Goal: Task Accomplishment & Management: Manage account settings

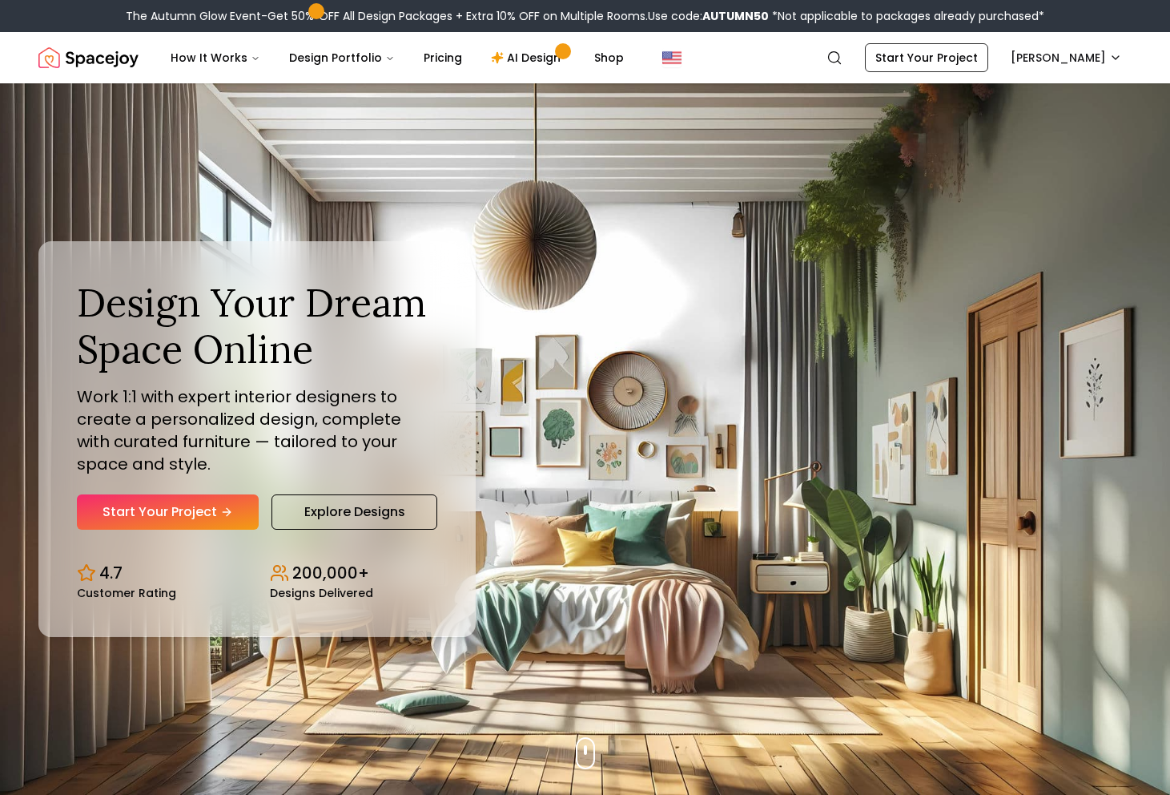
click at [127, 58] on img "Spacejoy" at bounding box center [88, 58] width 100 height 32
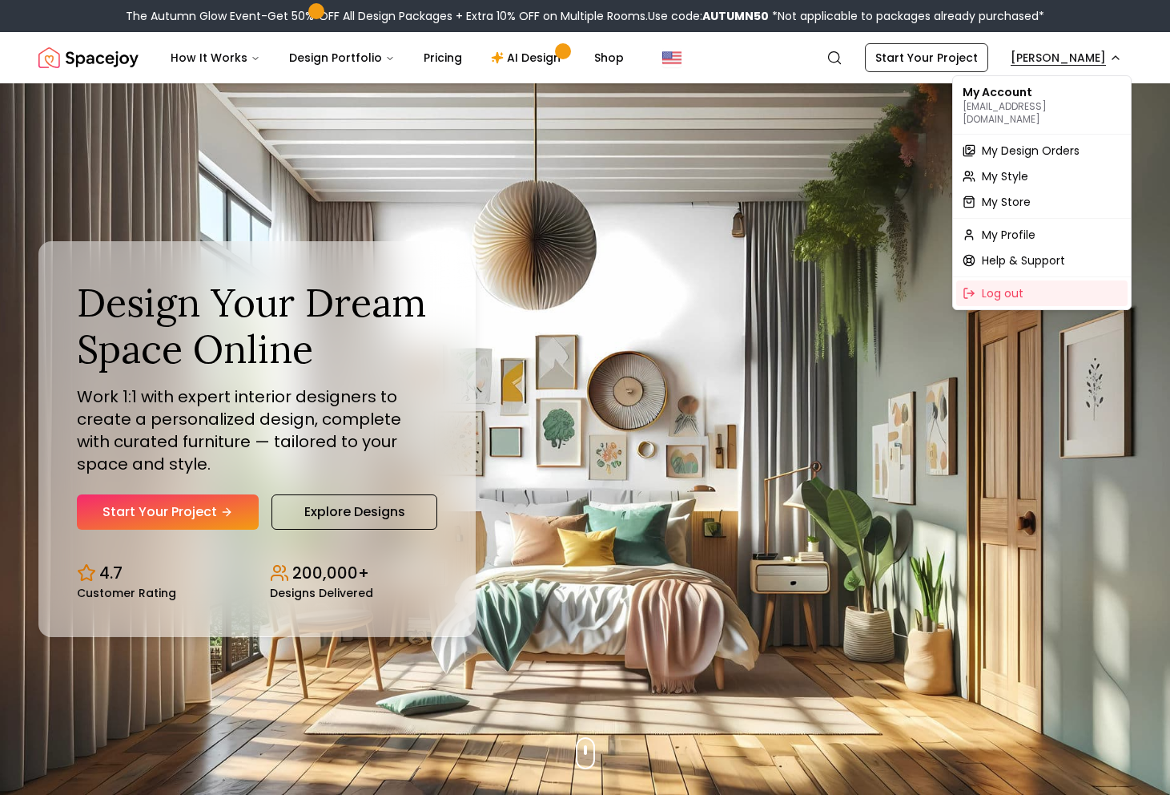
click at [1017, 143] on span "My Design Orders" at bounding box center [1031, 151] width 98 height 16
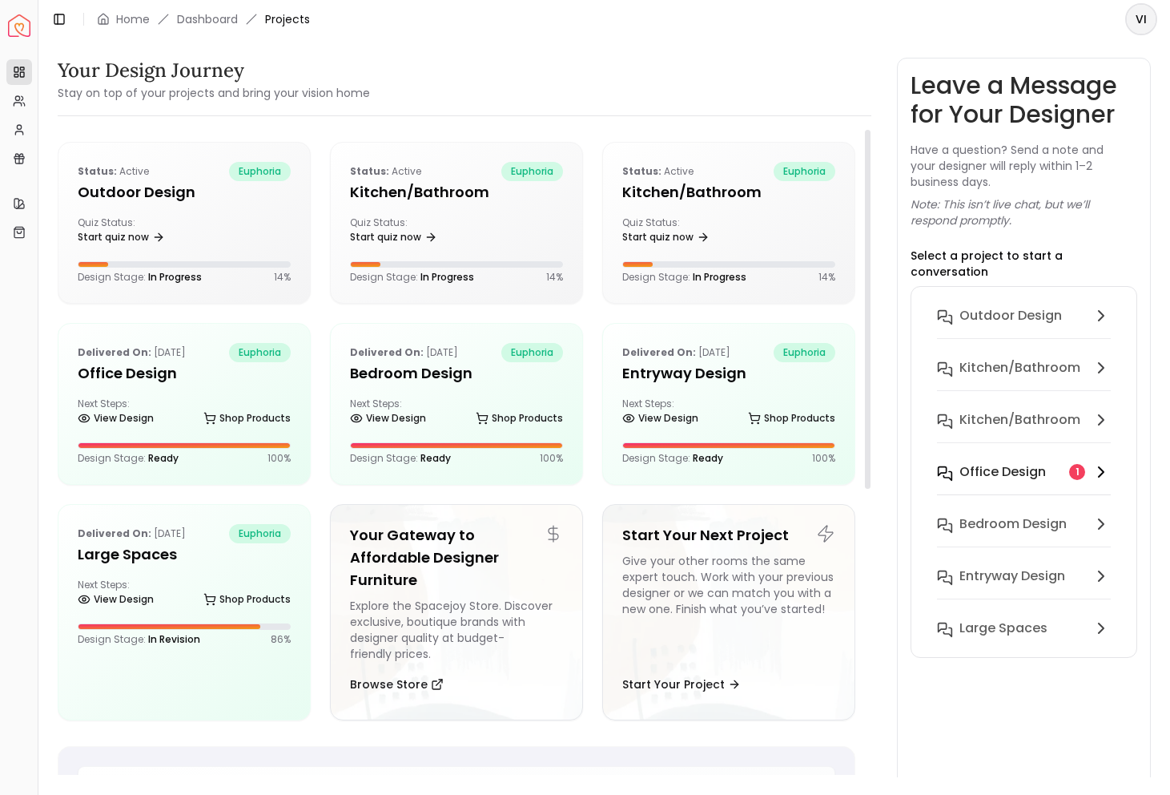
click at [1033, 456] on button "Office design 1" at bounding box center [1023, 482] width 199 height 52
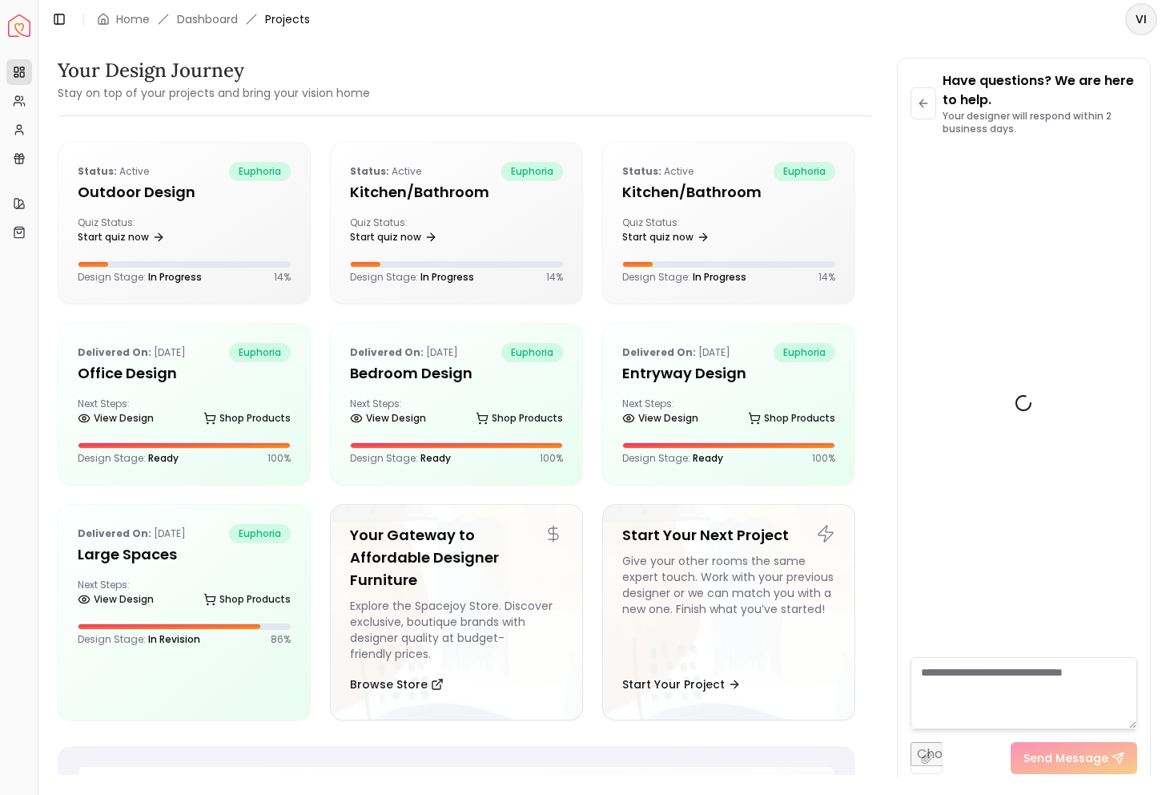
scroll to position [3583, 0]
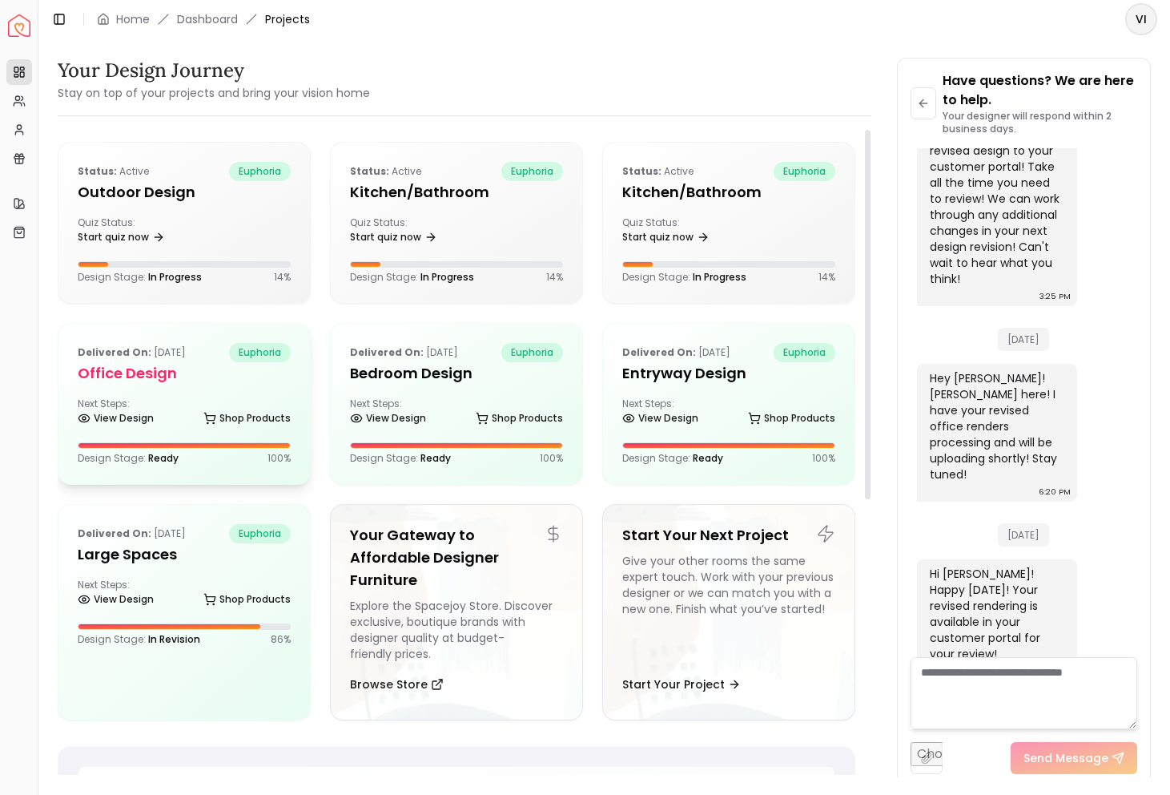
click at [139, 370] on h5 "Office design" at bounding box center [184, 373] width 213 height 22
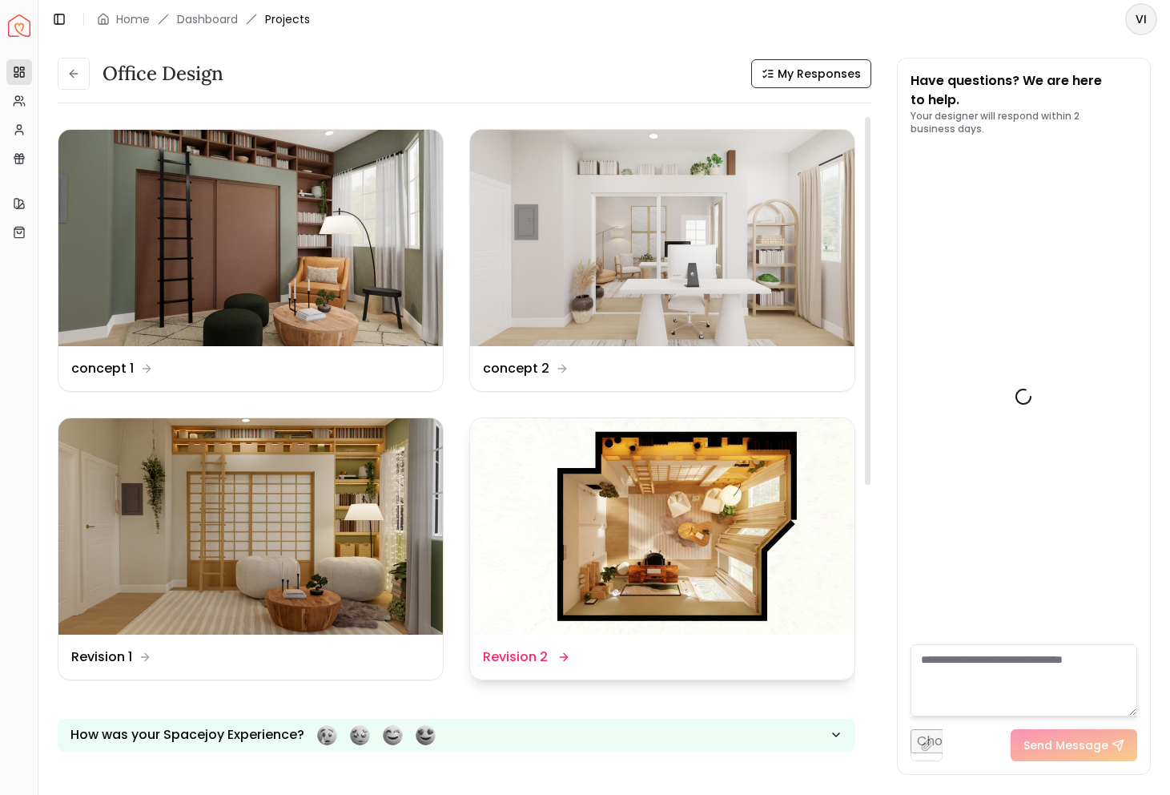
scroll to position [3596, 0]
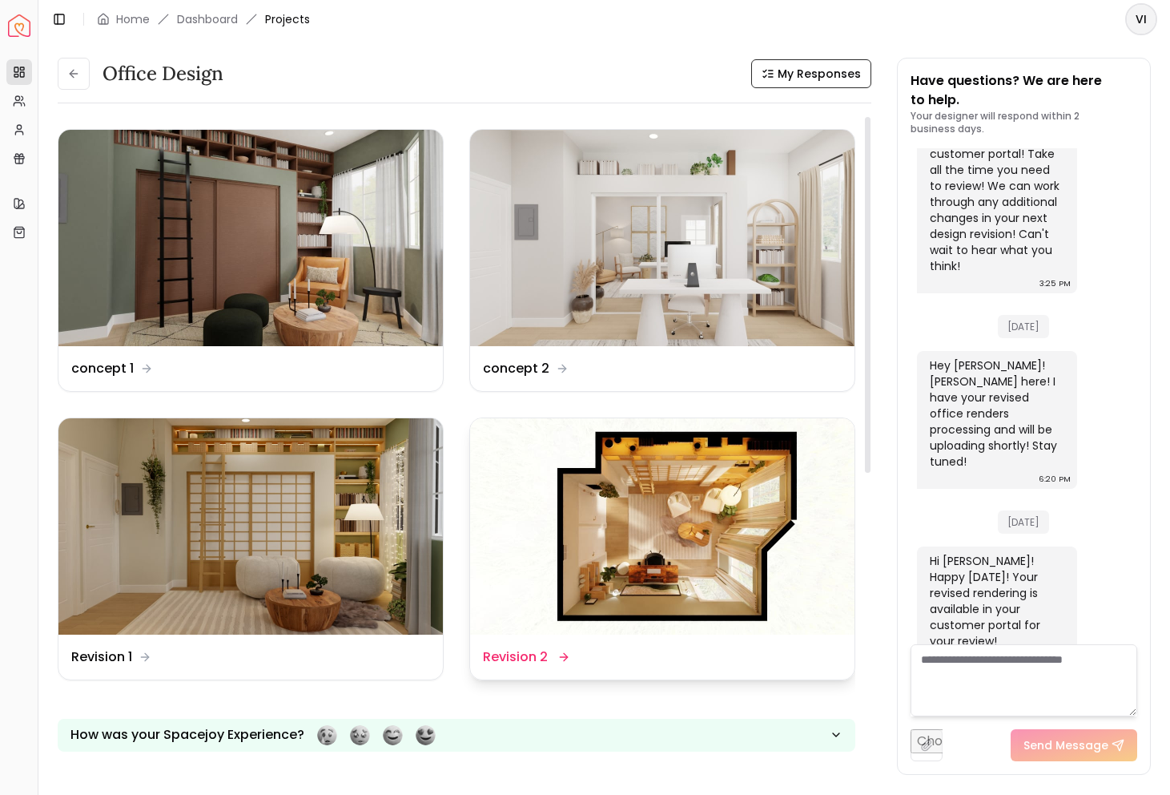
click at [498, 654] on dd "Revision 2" at bounding box center [515, 656] width 65 height 19
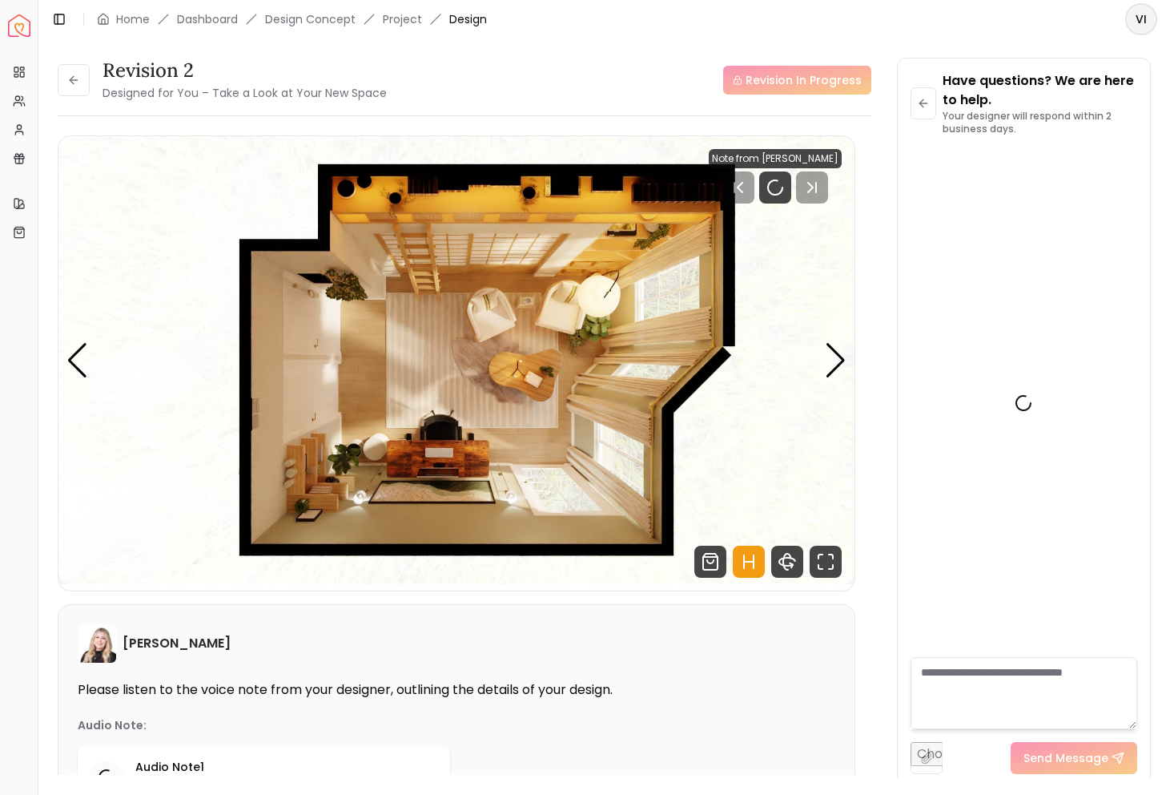
scroll to position [3583, 0]
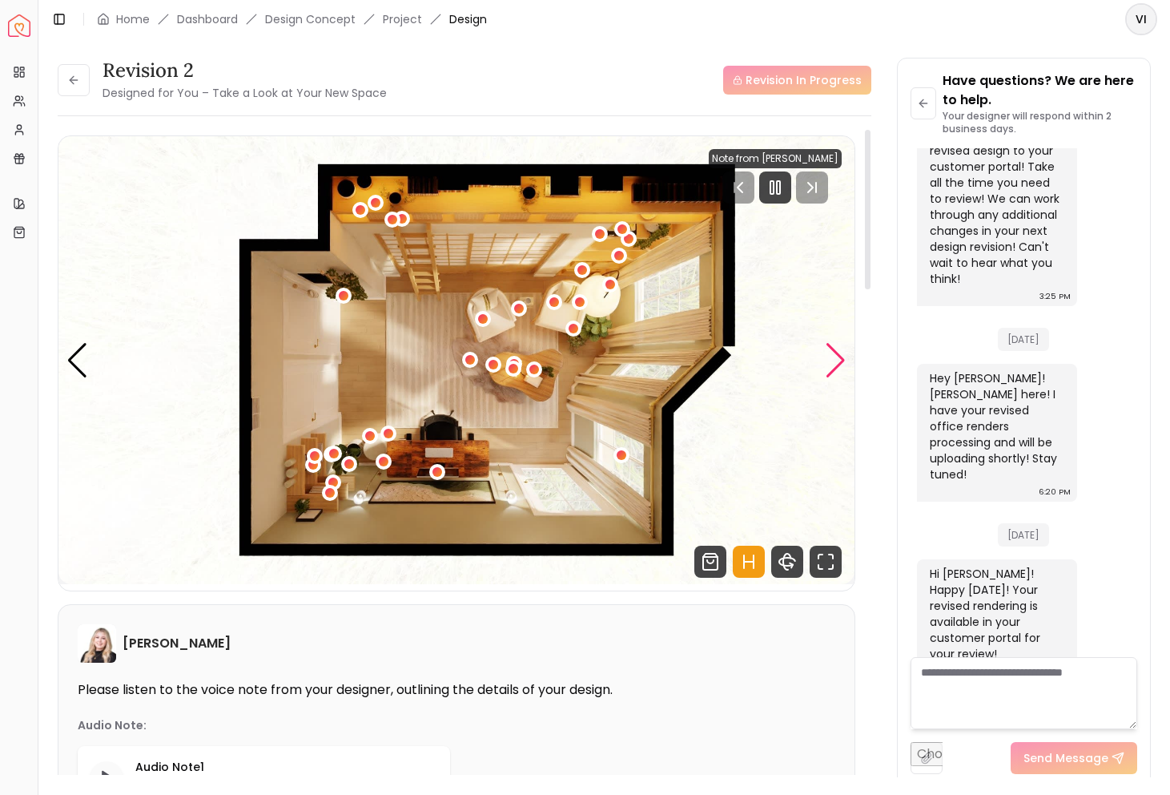
click at [837, 361] on div "Next slide" at bounding box center [836, 360] width 22 height 35
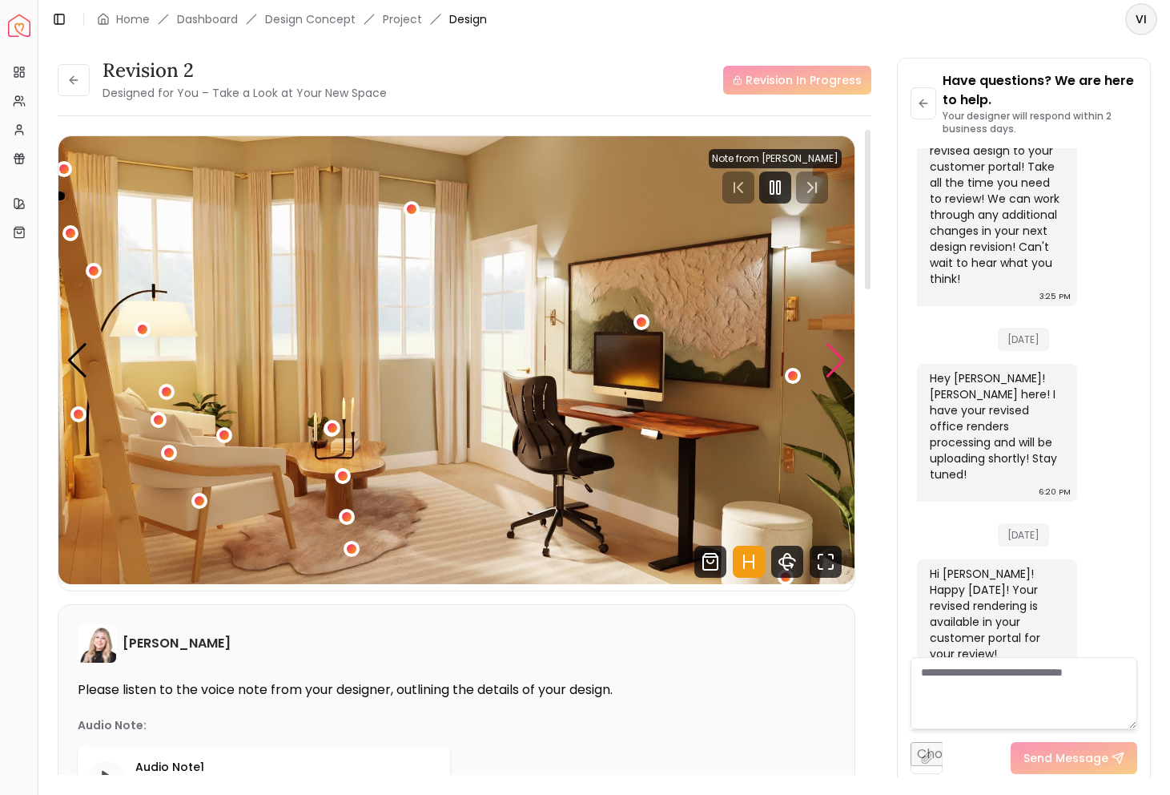
click at [837, 361] on div "Next slide" at bounding box center [836, 360] width 22 height 35
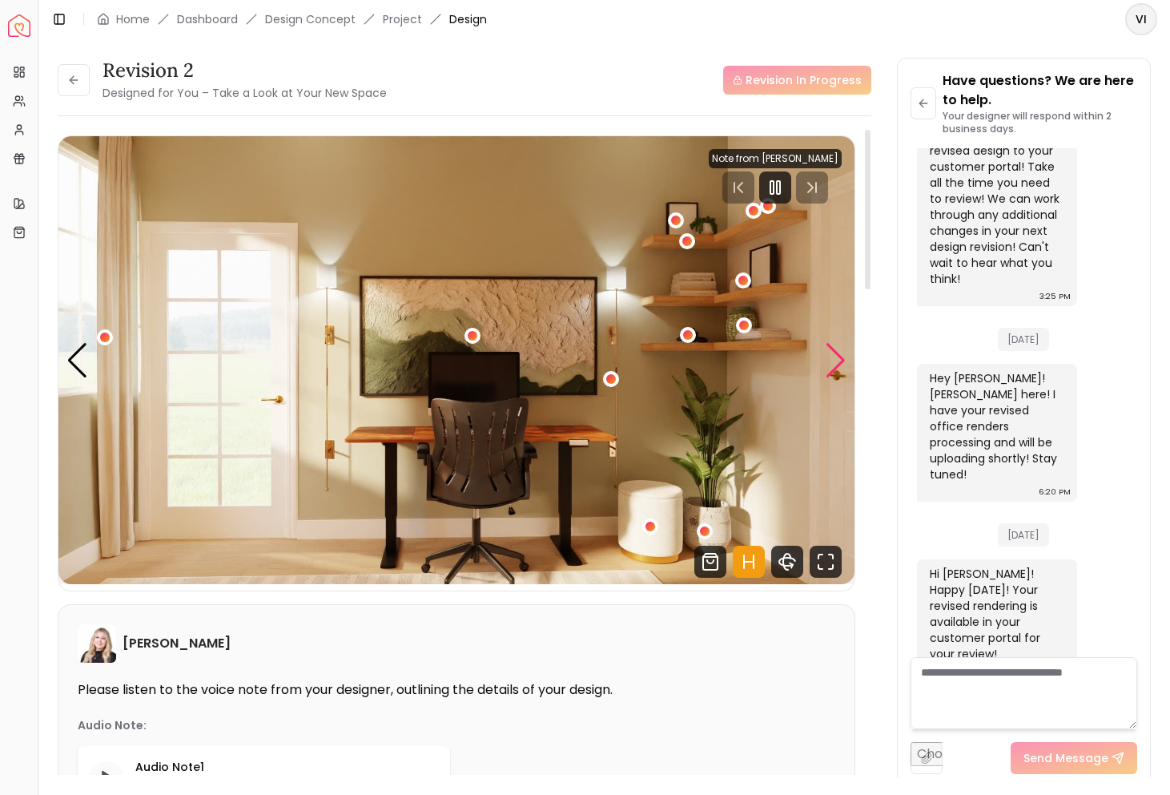
click at [837, 361] on div "Next slide" at bounding box center [836, 360] width 22 height 35
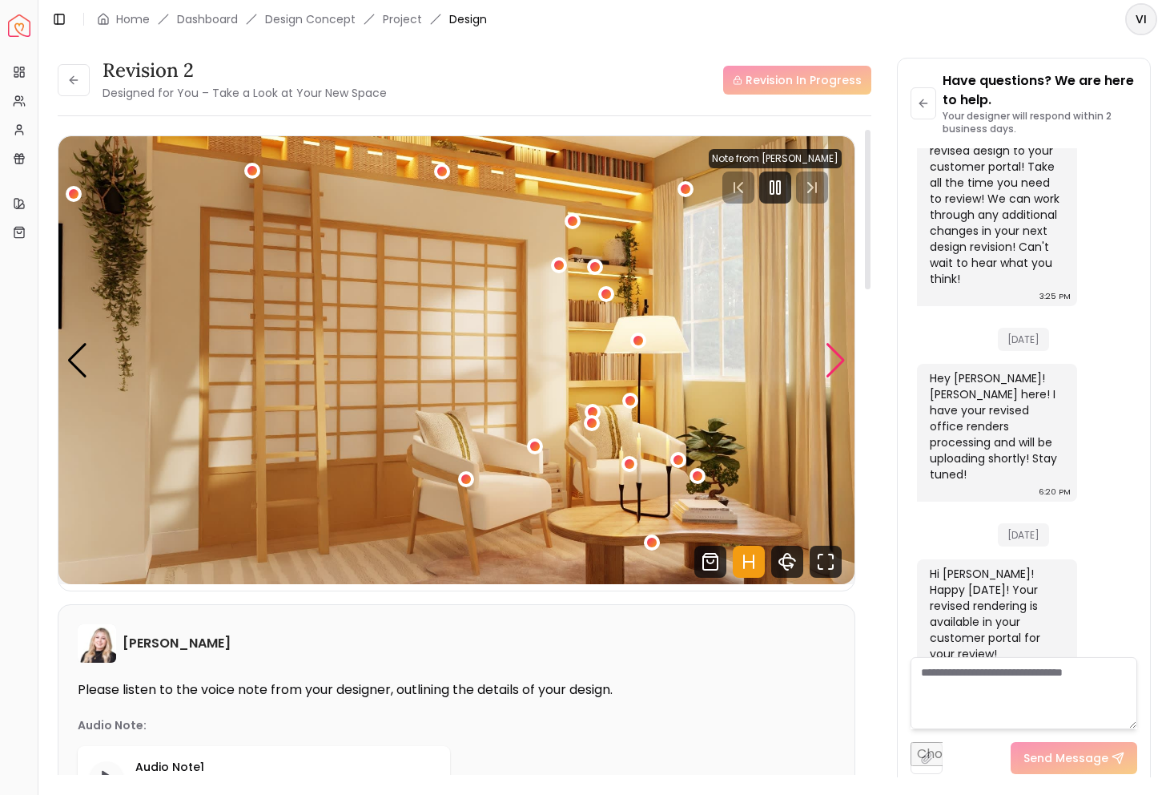
click at [842, 352] on div "Next slide" at bounding box center [836, 360] width 22 height 35
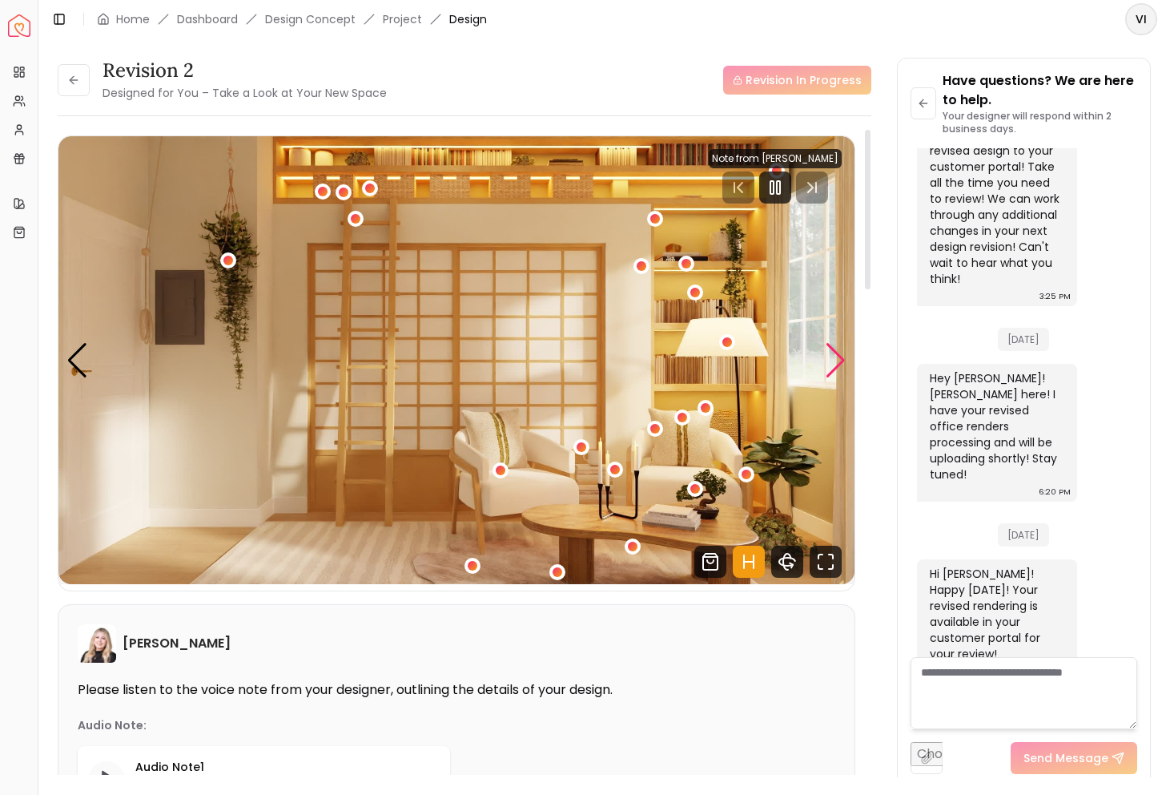
click at [843, 356] on div "Next slide" at bounding box center [836, 360] width 22 height 35
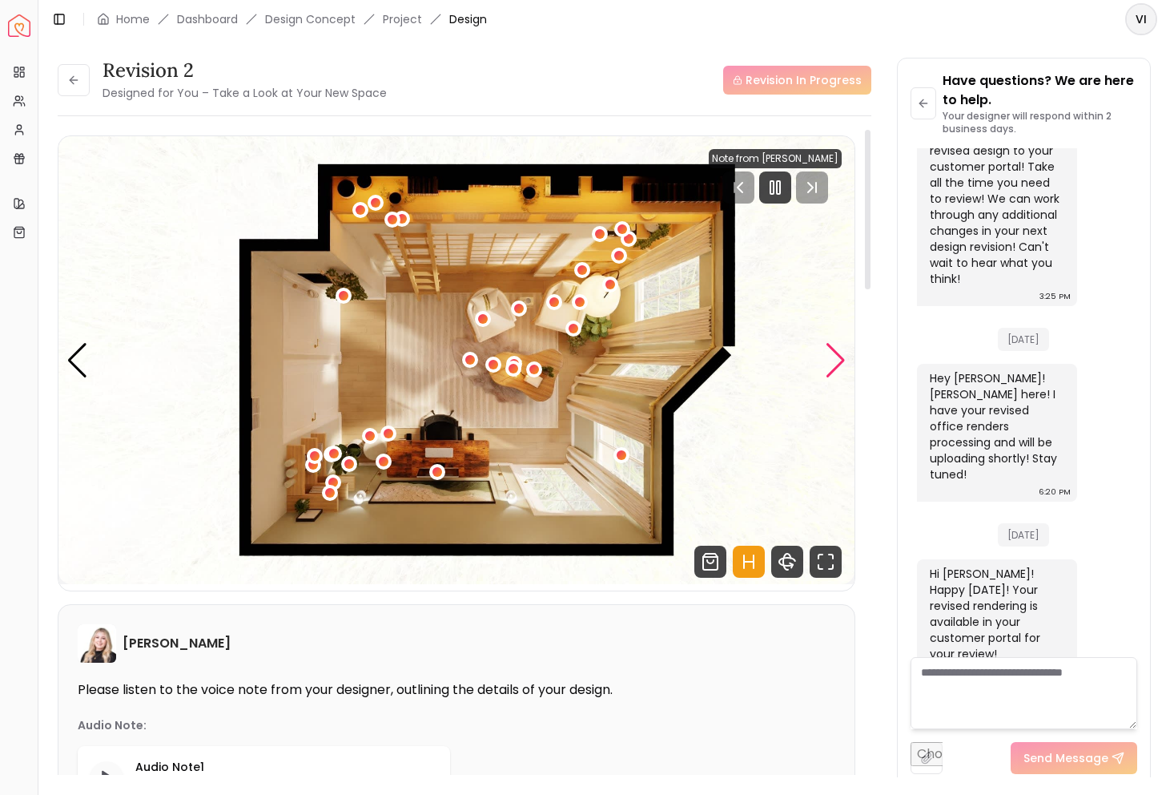
click at [843, 356] on div "Next slide" at bounding box center [836, 360] width 22 height 35
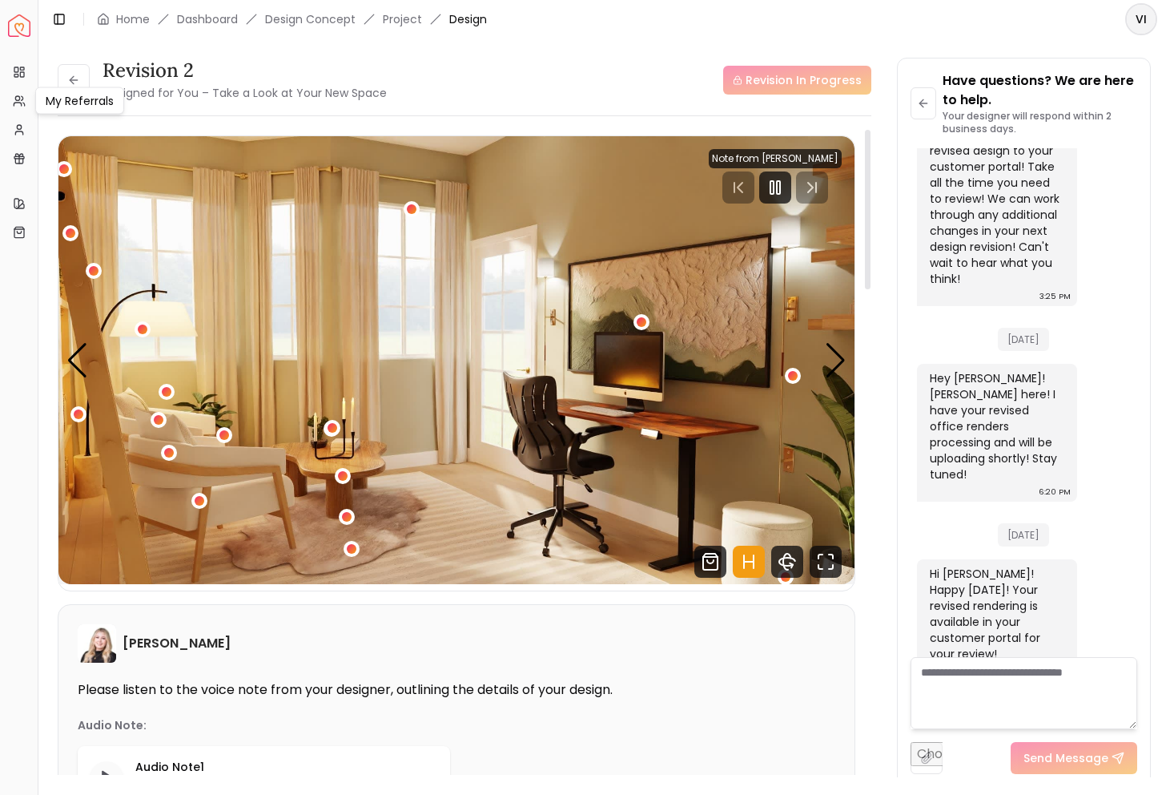
click at [84, 96] on div "My Referrals My Referrals" at bounding box center [79, 100] width 89 height 27
click at [83, 88] on div "My Referrals My Referrals" at bounding box center [79, 100] width 89 height 27
click at [75, 75] on icon at bounding box center [73, 80] width 13 height 13
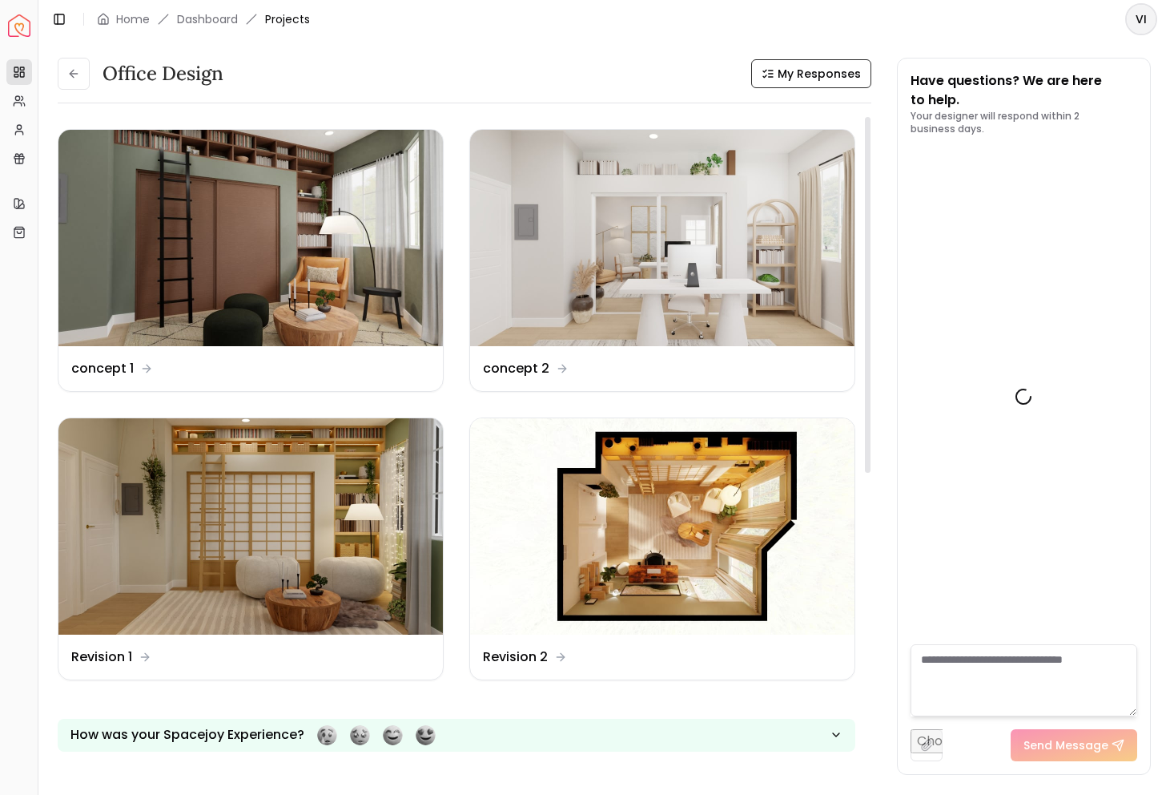
scroll to position [3596, 0]
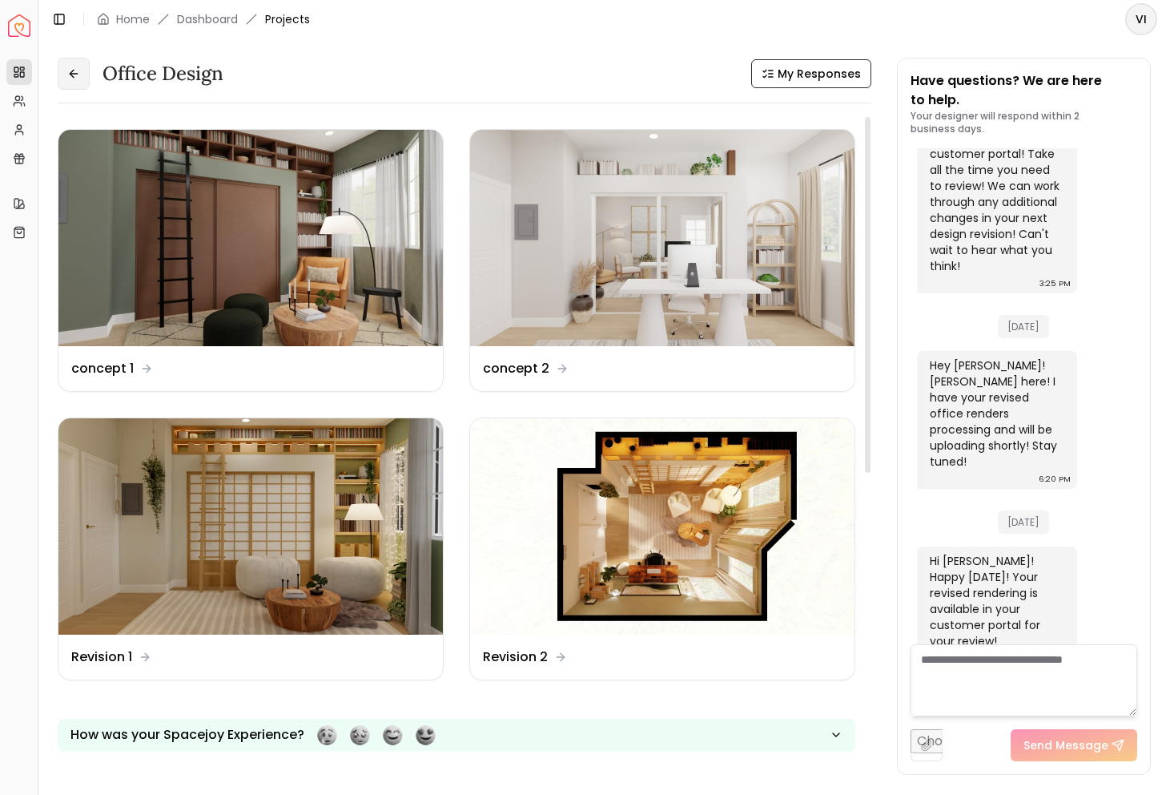
click at [67, 64] on button at bounding box center [74, 74] width 32 height 32
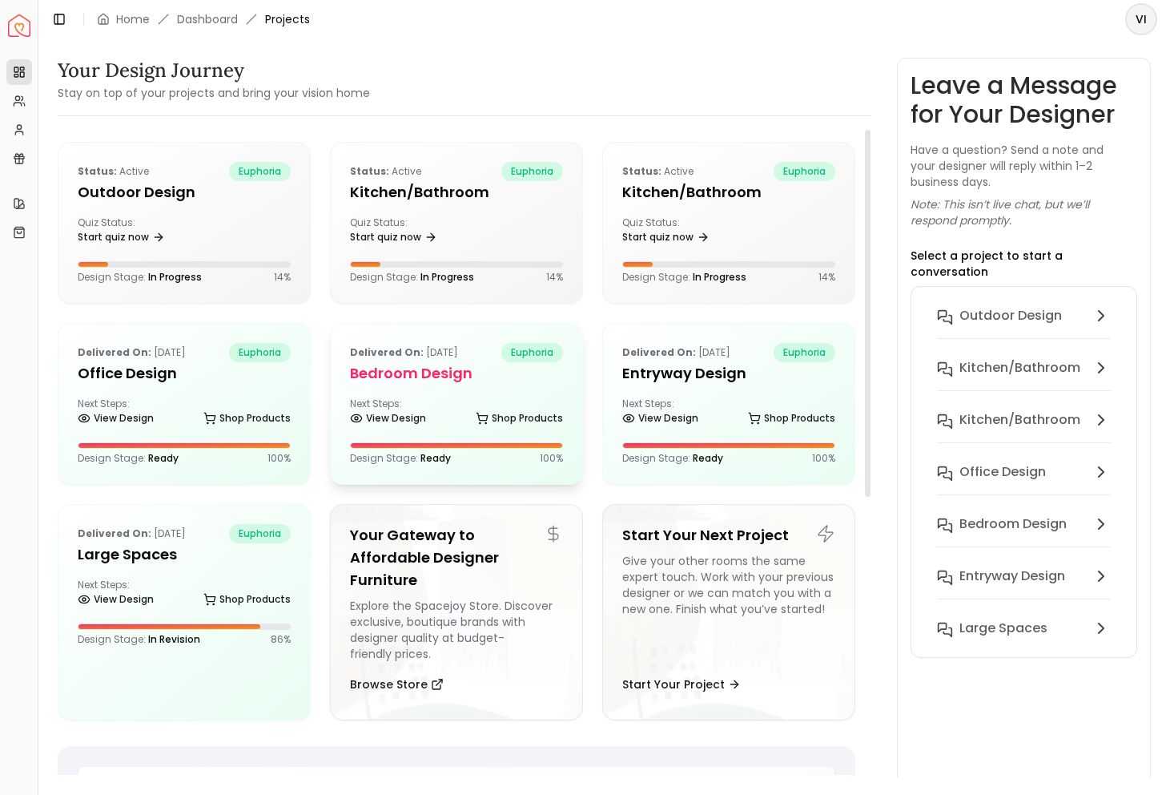
click at [419, 389] on div "Delivered on: [DATE] euphoria Bedroom design Next Steps: View Design Shop Produ…" at bounding box center [457, 404] width 252 height 160
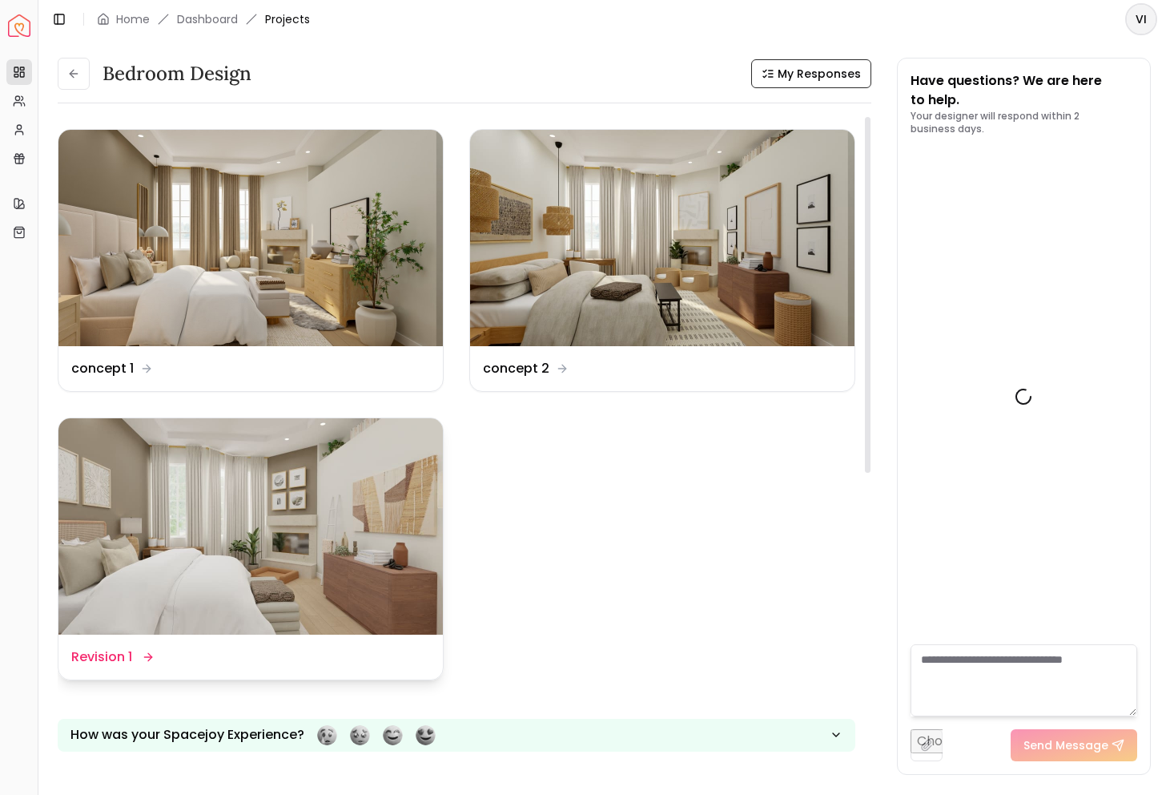
scroll to position [1843, 0]
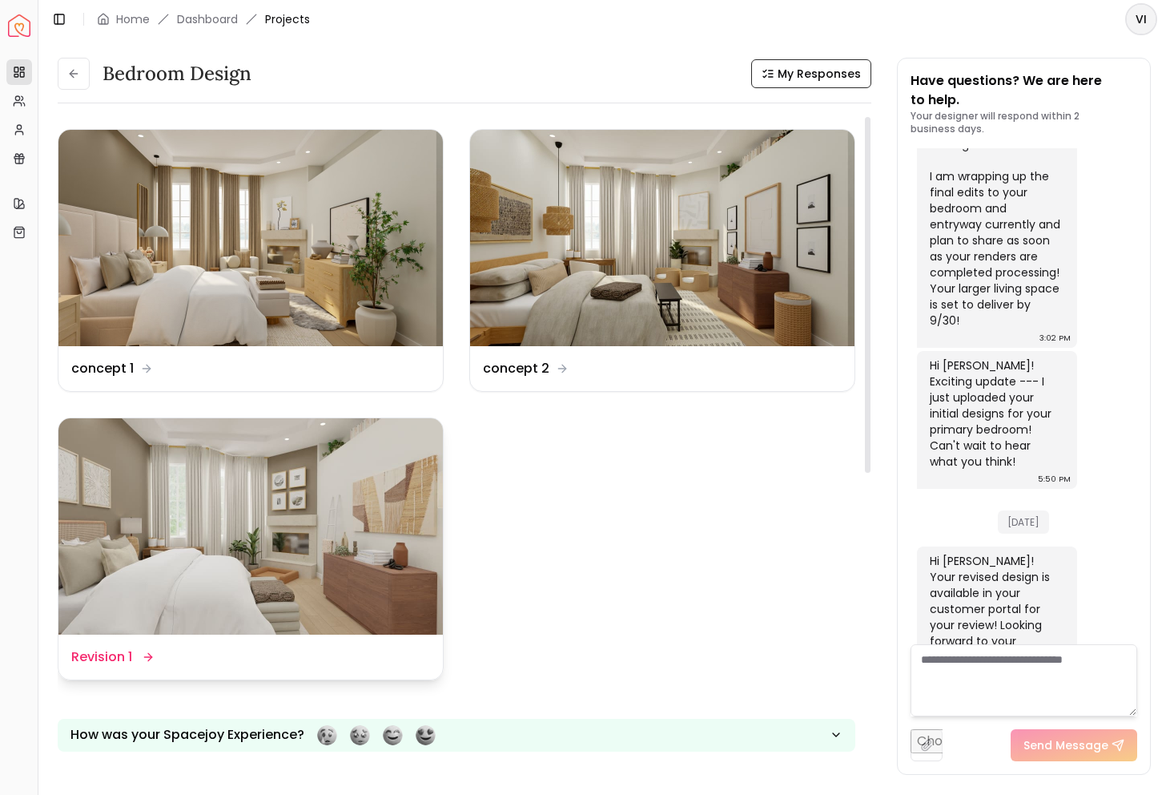
click at [169, 469] on img at bounding box center [250, 526] width 385 height 216
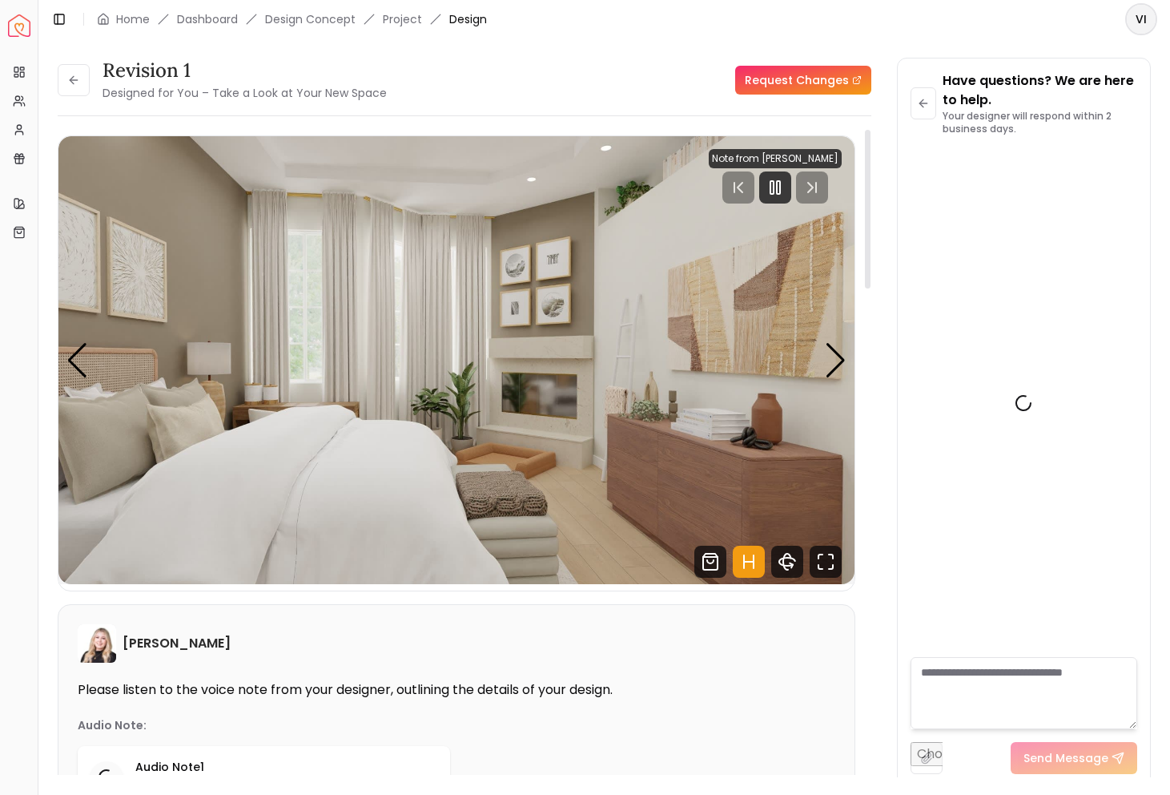
scroll to position [1831, 0]
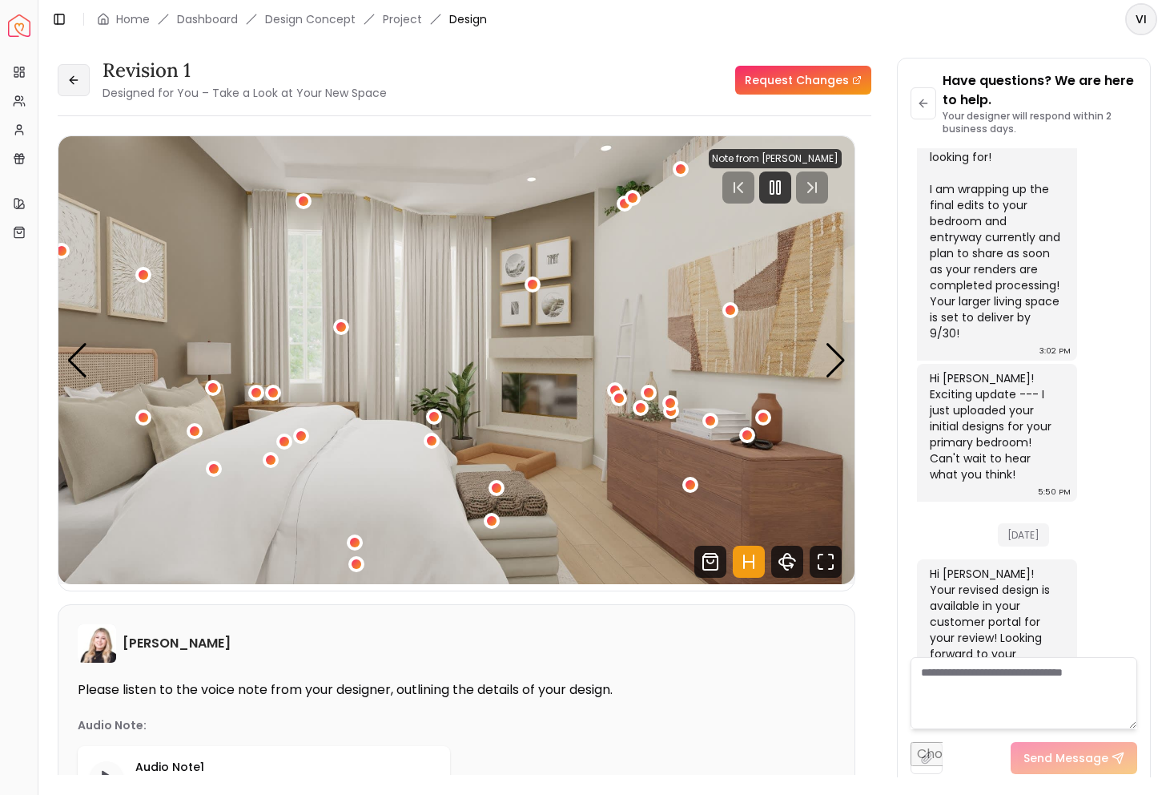
click at [63, 80] on button at bounding box center [74, 80] width 32 height 32
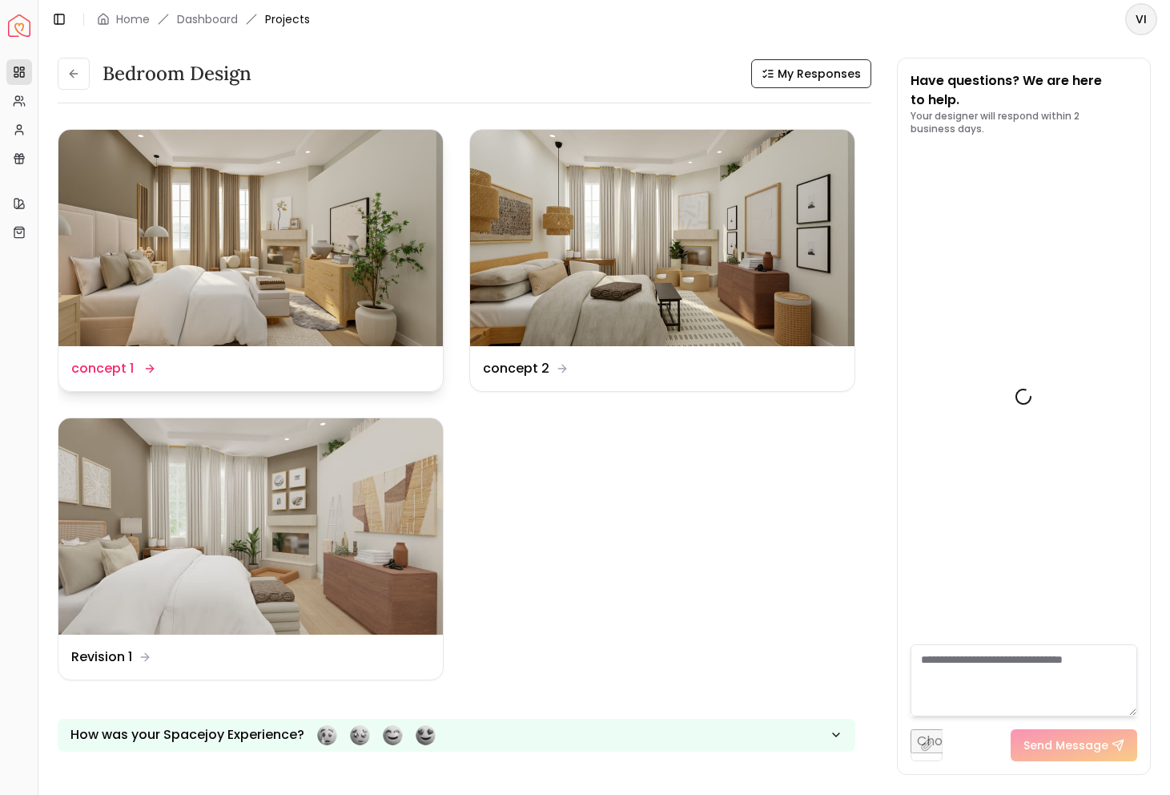
scroll to position [1843, 0]
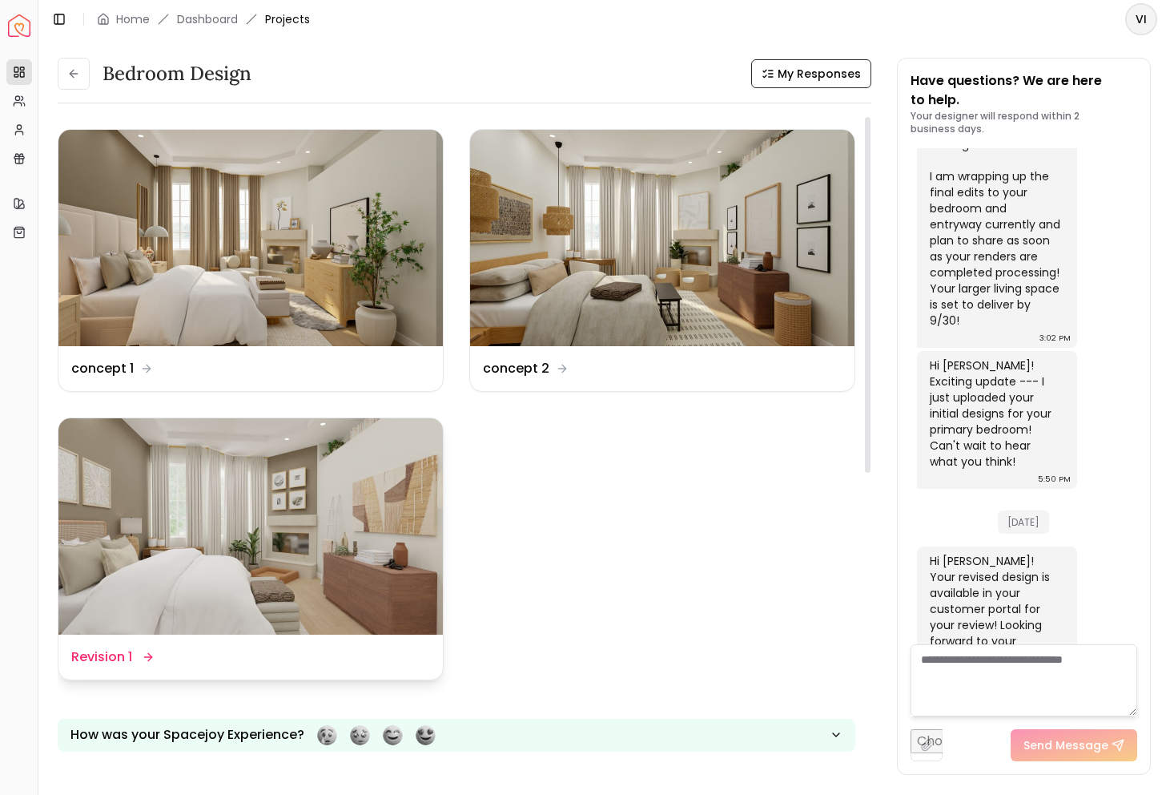
click at [397, 497] on img at bounding box center [250, 526] width 385 height 216
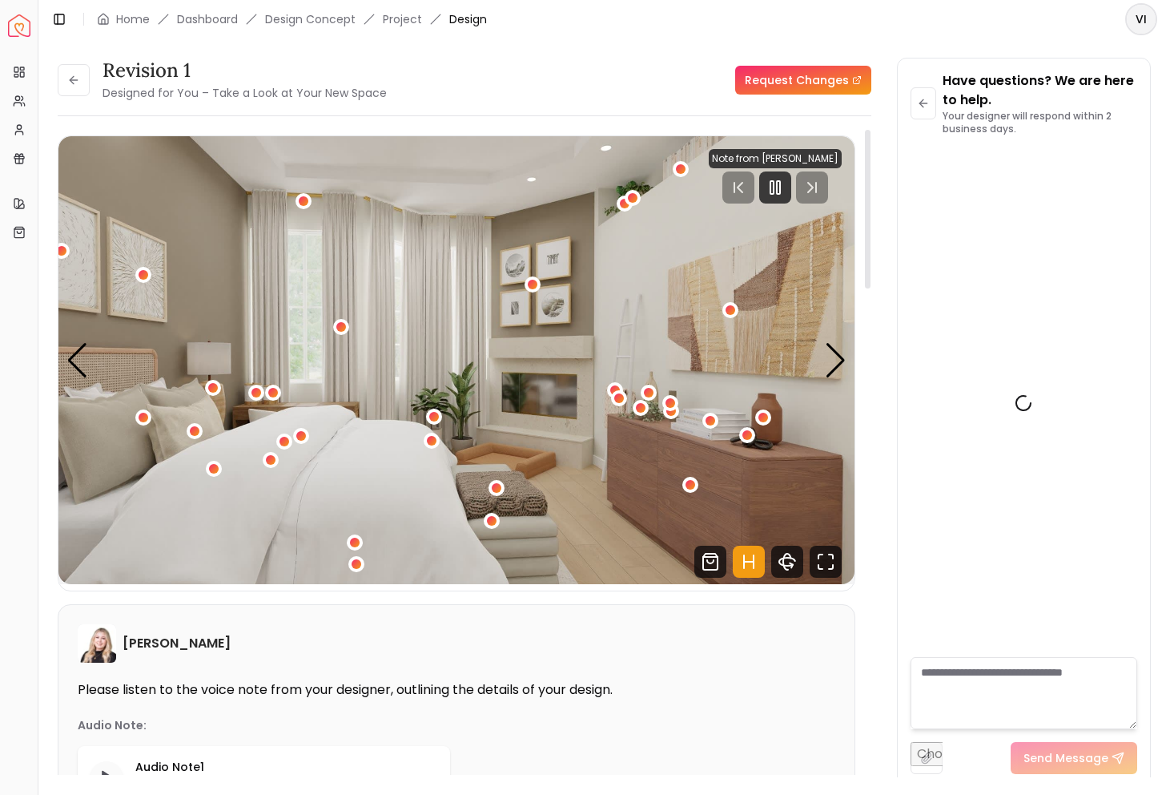
scroll to position [1831, 0]
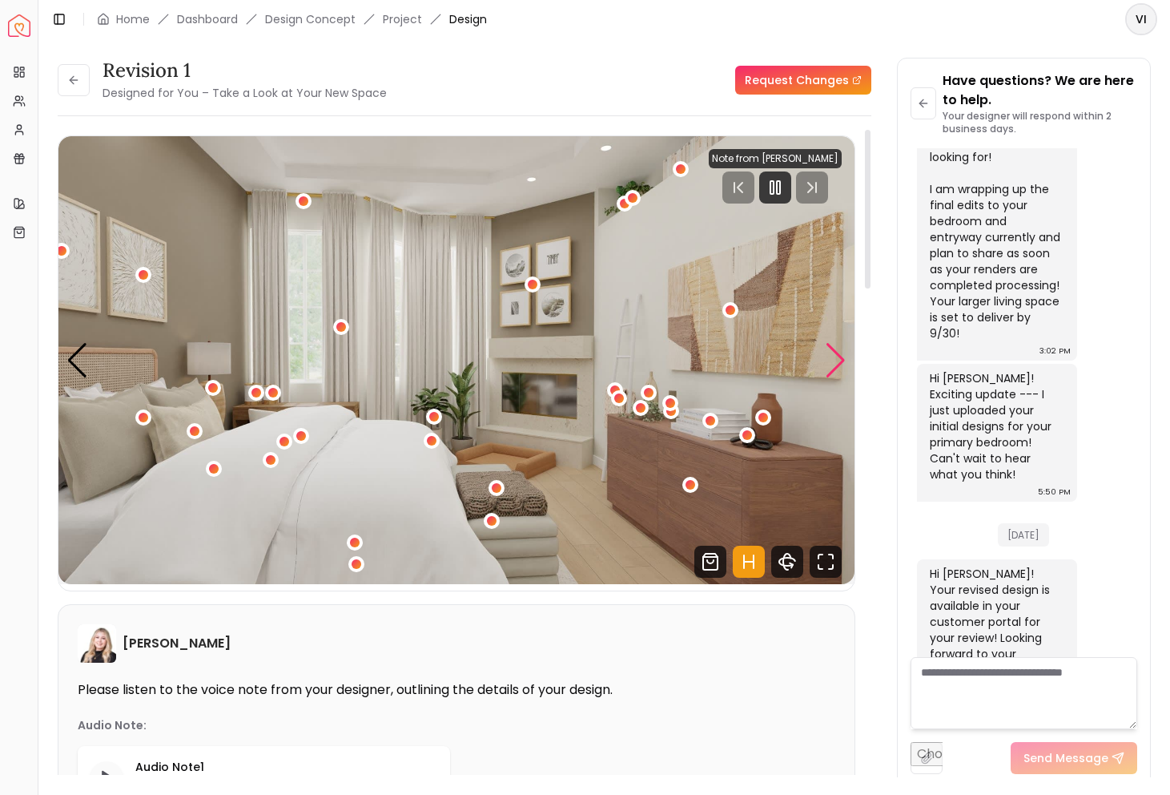
click at [845, 370] on div "Next slide" at bounding box center [836, 360] width 22 height 35
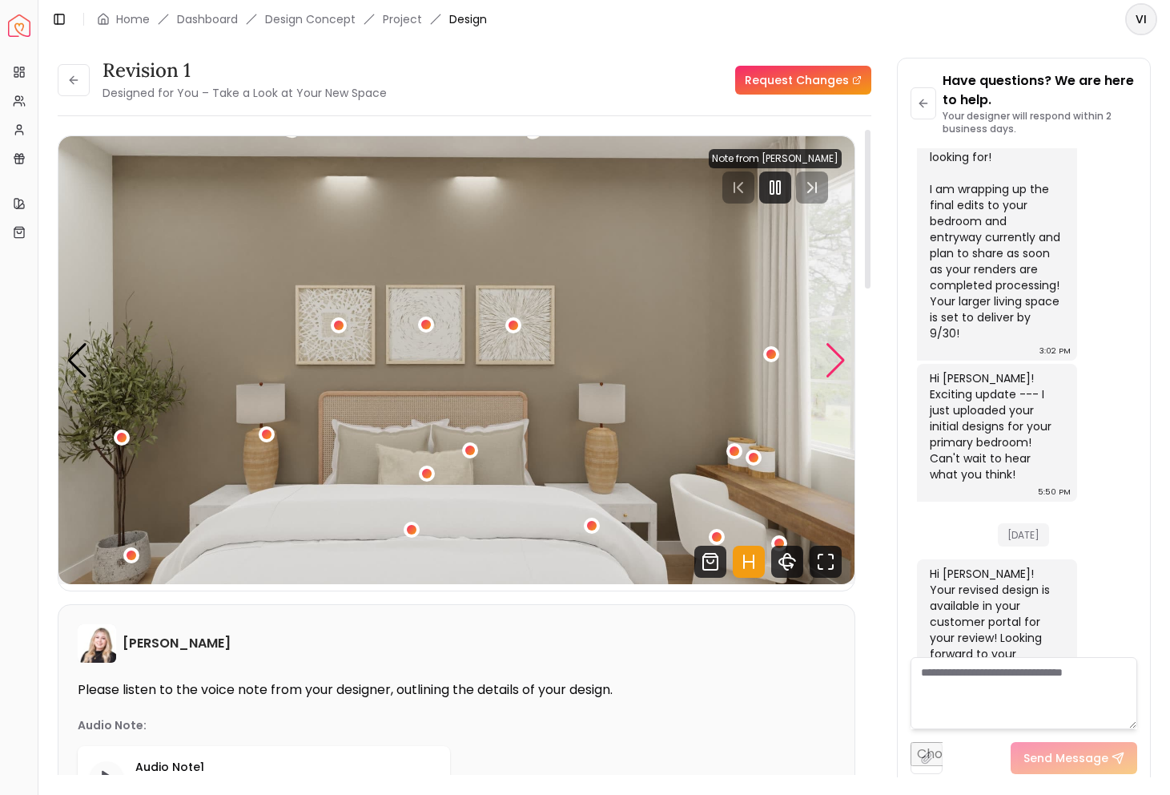
click at [836, 358] on div "Next slide" at bounding box center [836, 360] width 22 height 35
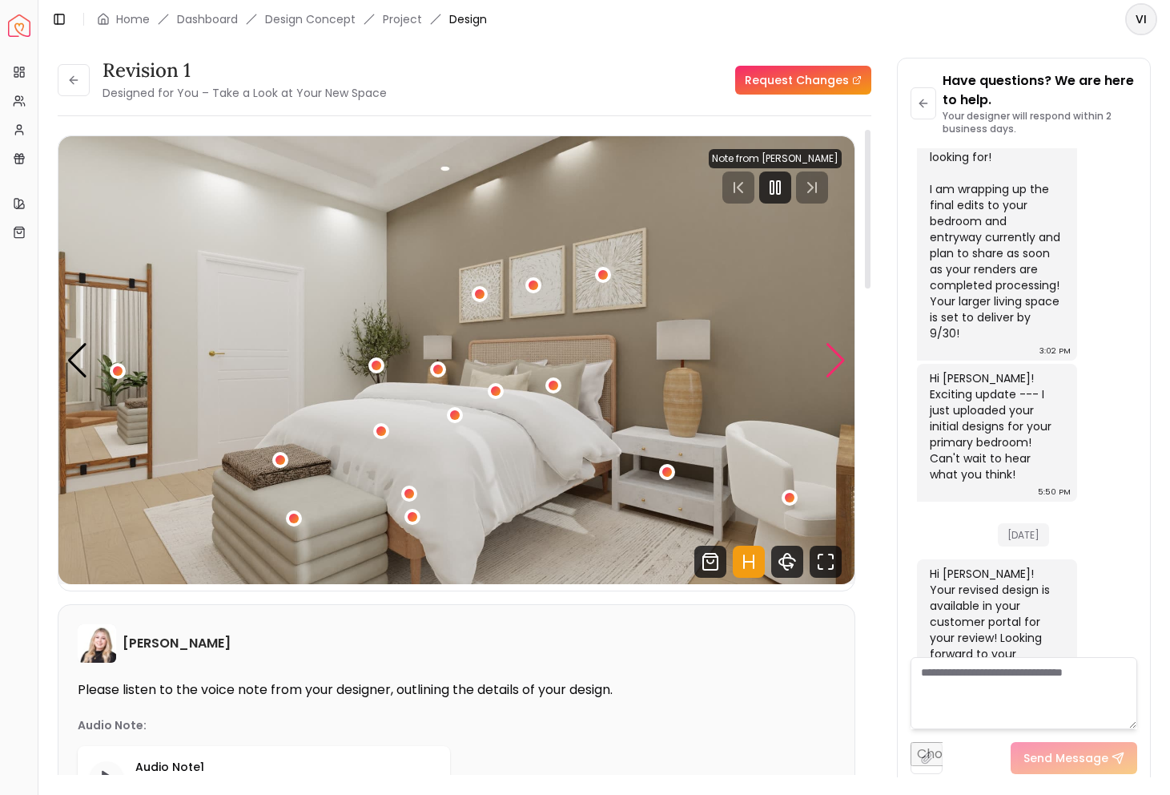
click at [836, 358] on div "Next slide" at bounding box center [836, 360] width 22 height 35
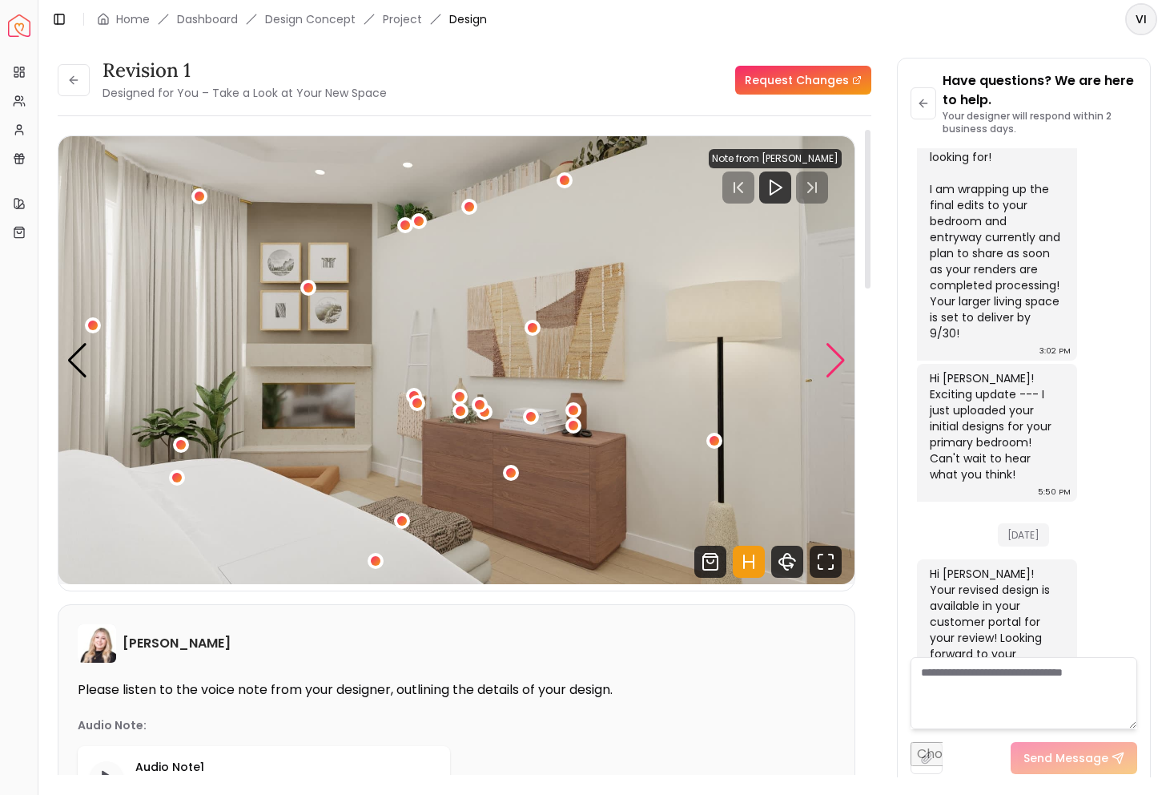
click at [841, 363] on div "Next slide" at bounding box center [836, 360] width 22 height 35
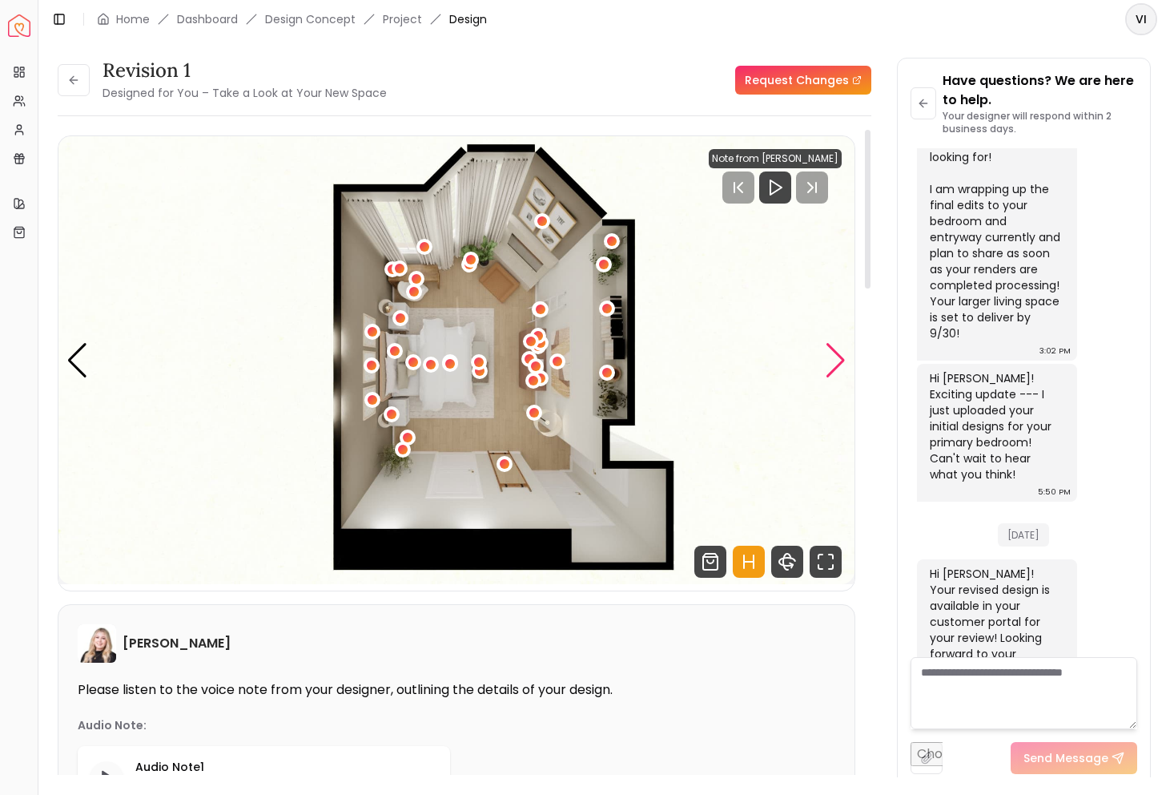
click at [841, 363] on div "Next slide" at bounding box center [836, 360] width 22 height 35
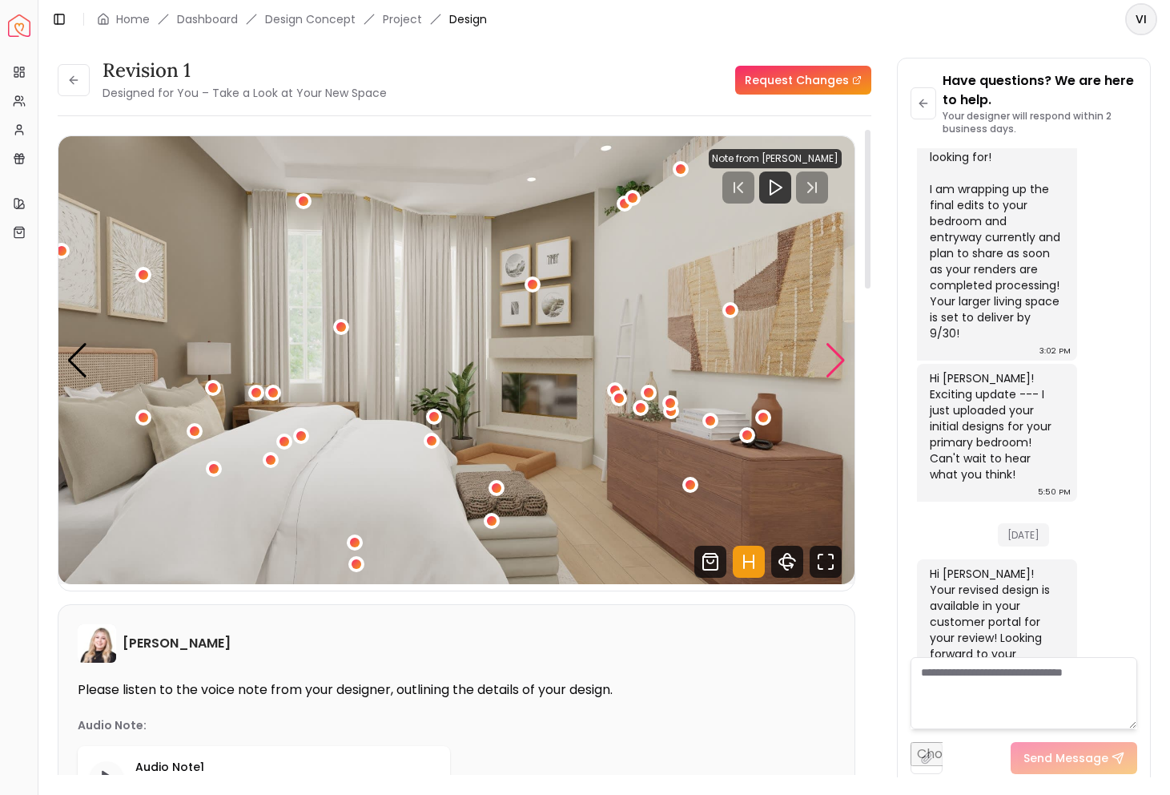
click at [841, 363] on div "Next slide" at bounding box center [836, 360] width 22 height 35
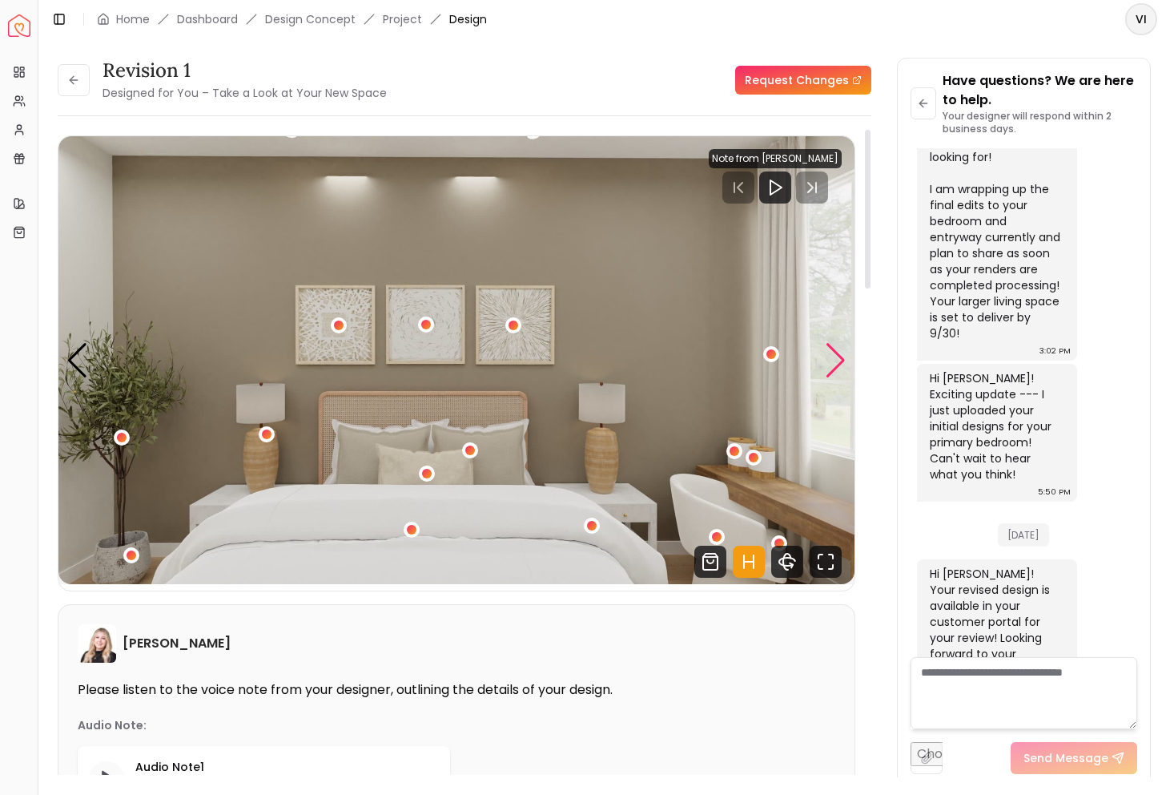
click at [841, 363] on div "Next slide" at bounding box center [836, 360] width 22 height 35
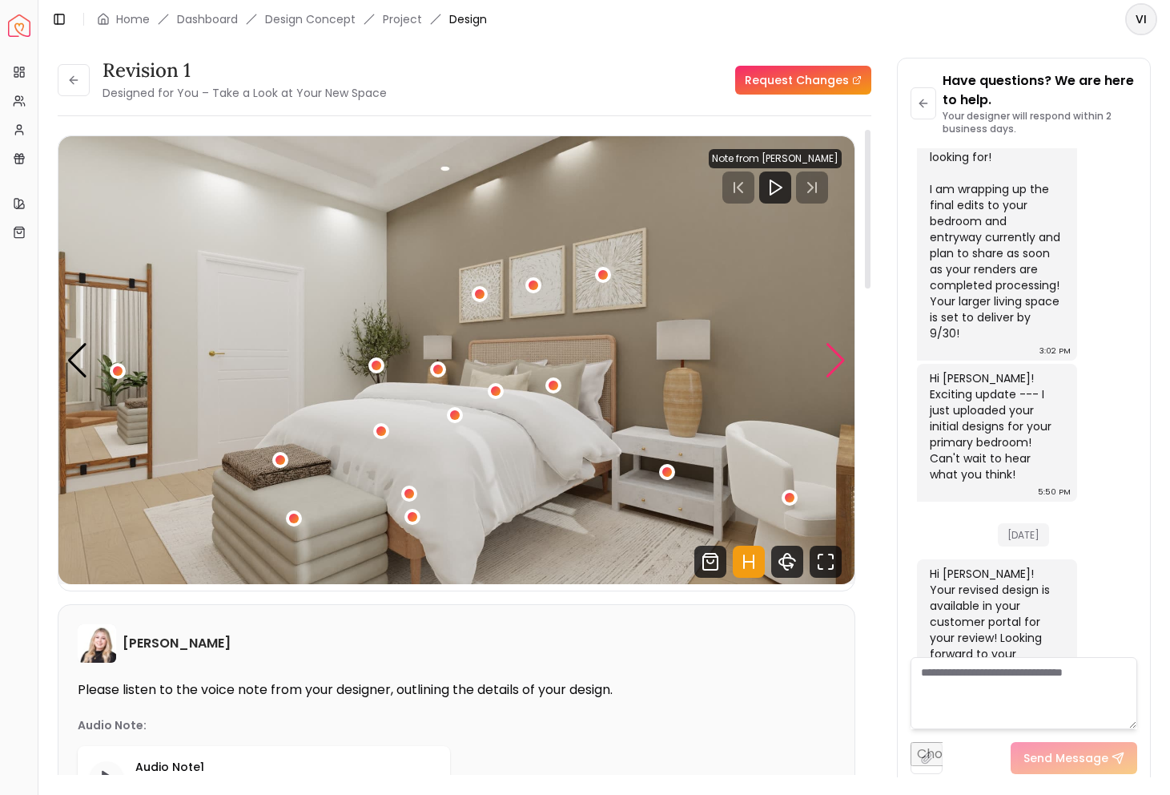
click at [841, 363] on div "Next slide" at bounding box center [836, 360] width 22 height 35
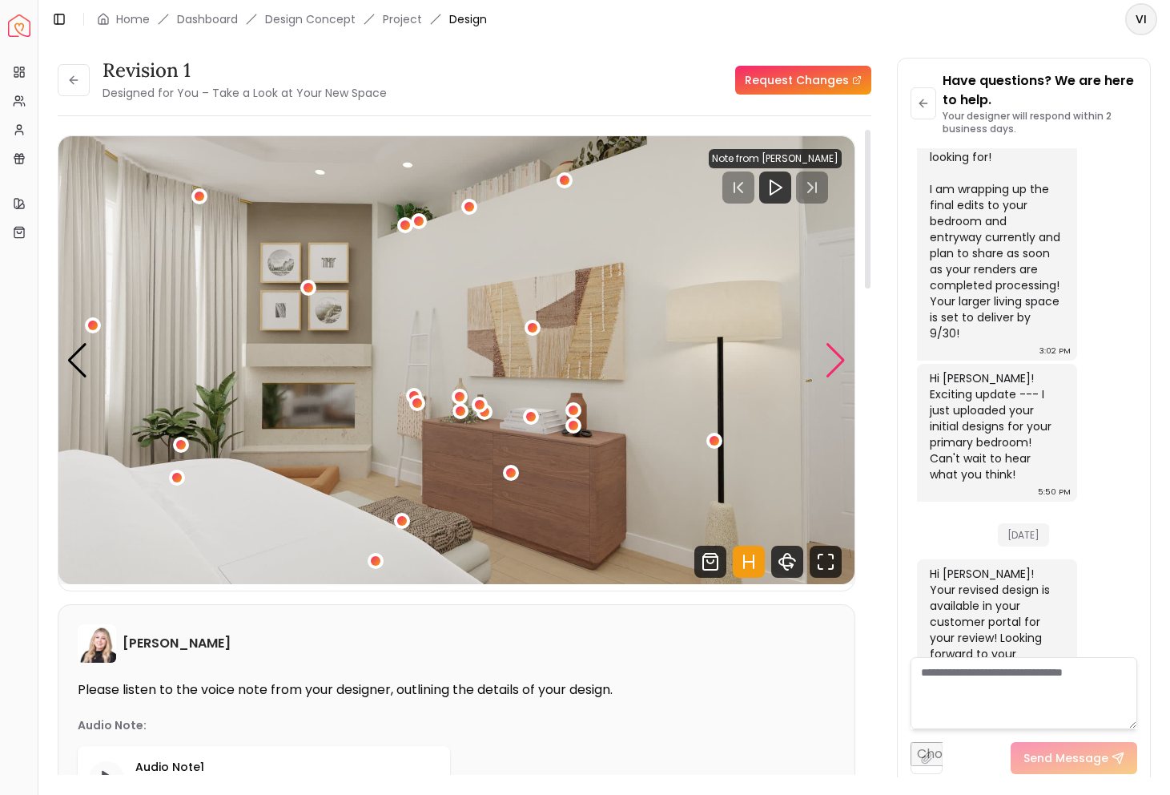
click at [841, 363] on div "Next slide" at bounding box center [836, 360] width 22 height 35
